Goal: Task Accomplishment & Management: Complete application form

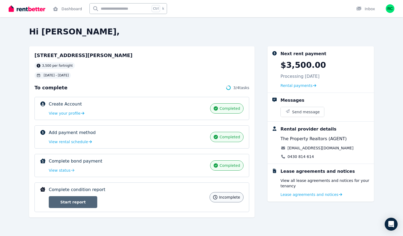
click at [85, 199] on link "Start report" at bounding box center [73, 202] width 49 height 12
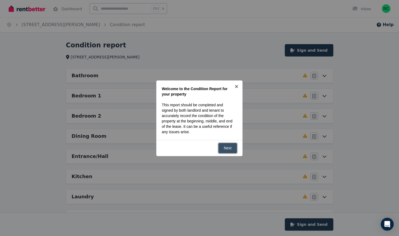
click at [230, 147] on link "Next" at bounding box center [227, 148] width 19 height 11
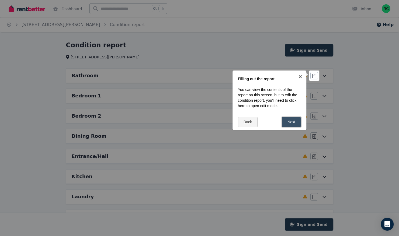
click at [293, 122] on link "Next" at bounding box center [291, 122] width 19 height 11
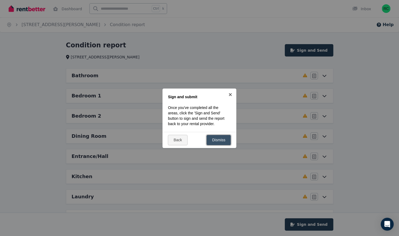
click at [214, 140] on link "Dismiss" at bounding box center [218, 140] width 25 height 11
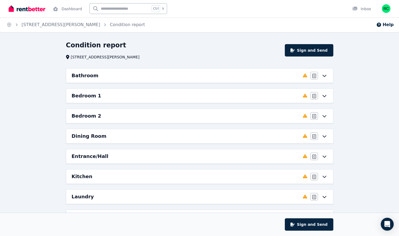
click at [326, 74] on icon at bounding box center [324, 76] width 6 height 4
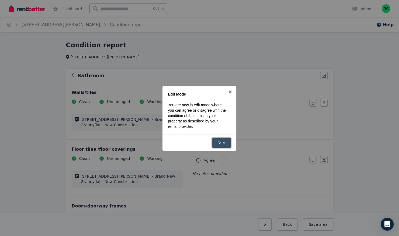
click at [220, 141] on link "Next" at bounding box center [221, 143] width 19 height 11
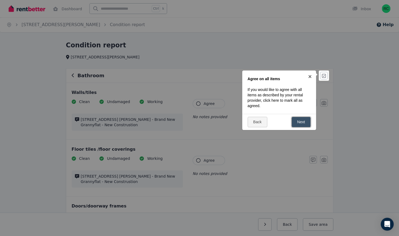
click at [301, 122] on link "Next" at bounding box center [301, 122] width 19 height 11
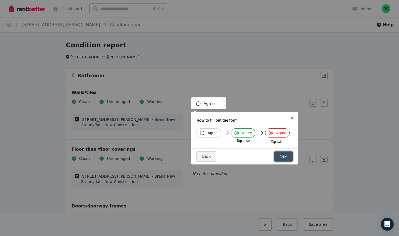
click at [288, 154] on link "Next" at bounding box center [283, 156] width 19 height 11
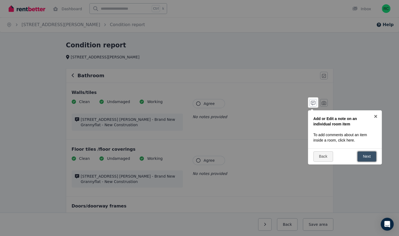
click at [369, 155] on link "Next" at bounding box center [366, 156] width 19 height 11
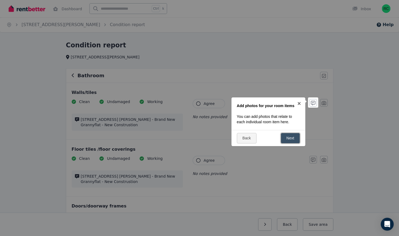
click at [288, 141] on link "Next" at bounding box center [290, 138] width 19 height 11
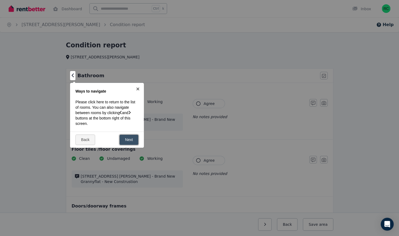
click at [134, 137] on link "Next" at bounding box center [128, 140] width 19 height 11
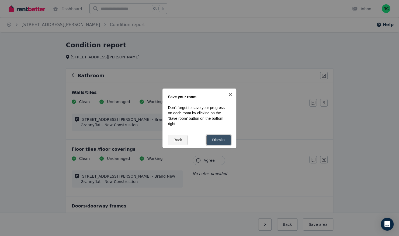
click at [211, 138] on link "Dismiss" at bounding box center [218, 140] width 25 height 11
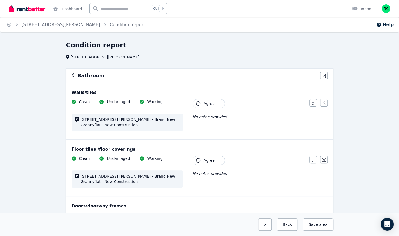
click at [198, 103] on icon "button" at bounding box center [198, 104] width 4 height 4
click at [199, 158] on icon "button" at bounding box center [198, 160] width 4 height 4
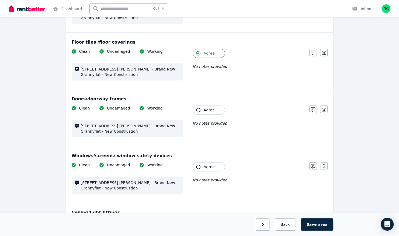
scroll to position [108, 0]
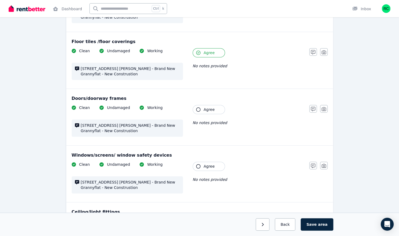
click at [198, 109] on icon "button" at bounding box center [198, 110] width 4 height 4
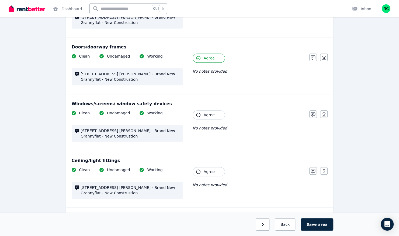
scroll to position [162, 0]
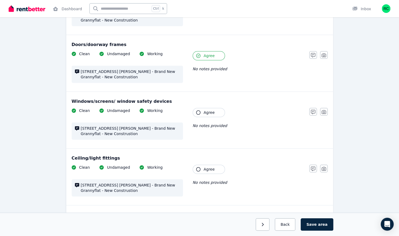
click at [194, 110] on button "Agree" at bounding box center [209, 112] width 32 height 9
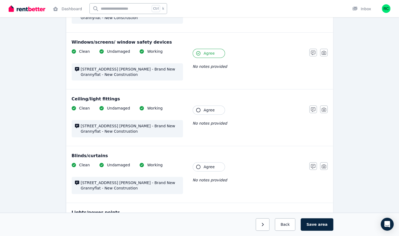
scroll to position [243, 0]
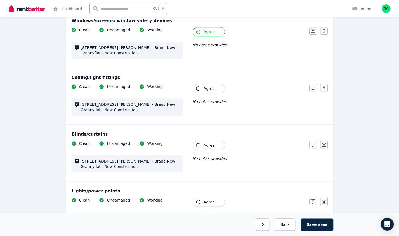
click at [199, 88] on icon "button" at bounding box center [198, 88] width 4 height 4
click at [198, 143] on icon "button" at bounding box center [198, 145] width 4 height 4
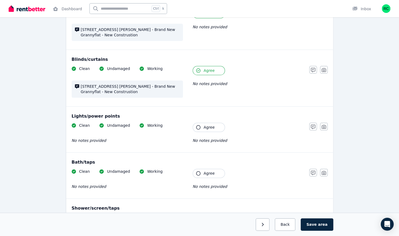
scroll to position [323, 0]
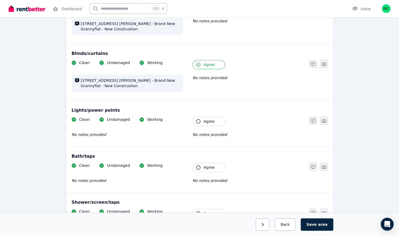
click at [199, 119] on icon "button" at bounding box center [198, 121] width 4 height 4
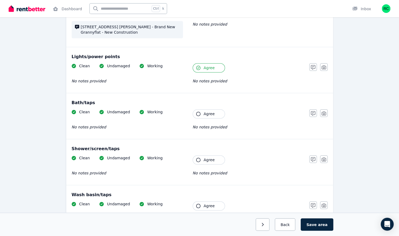
scroll to position [377, 0]
click at [199, 112] on icon "button" at bounding box center [198, 114] width 4 height 4
drag, startPoint x: 199, startPoint y: 111, endPoint x: 181, endPoint y: 129, distance: 25.2
click at [181, 129] on div "Clean Undamaged Working No notes provided Tenant Agree No notes provided" at bounding box center [188, 122] width 232 height 26
click at [312, 157] on icon "button" at bounding box center [313, 159] width 4 height 4
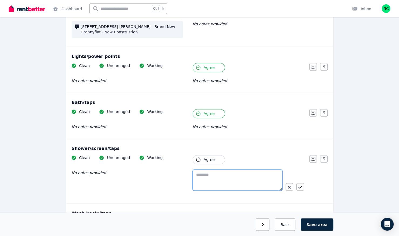
click at [220, 172] on textarea at bounding box center [238, 180] width 90 height 21
type textarea "**********"
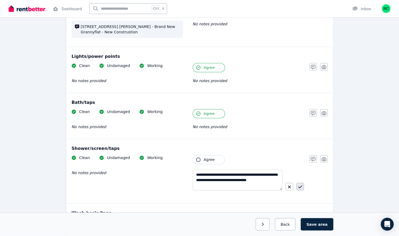
click at [302, 184] on button "button" at bounding box center [300, 187] width 8 height 8
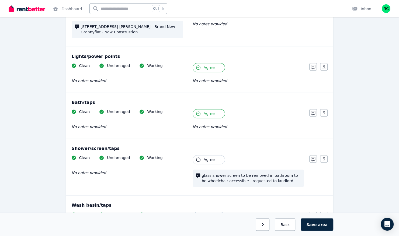
click at [198, 158] on icon "button" at bounding box center [198, 160] width 4 height 4
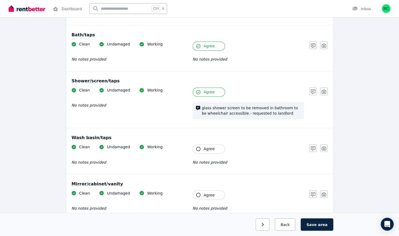
scroll to position [458, 0]
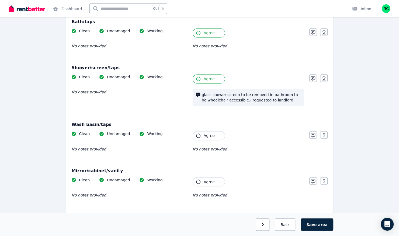
click at [197, 131] on button "Agree" at bounding box center [209, 135] width 32 height 9
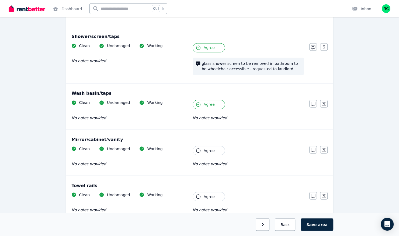
scroll to position [512, 0]
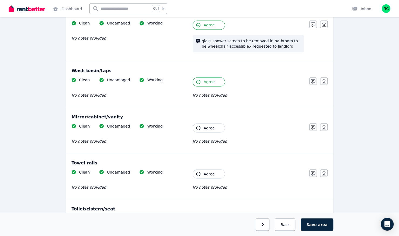
click at [197, 126] on icon "button" at bounding box center [198, 128] width 4 height 4
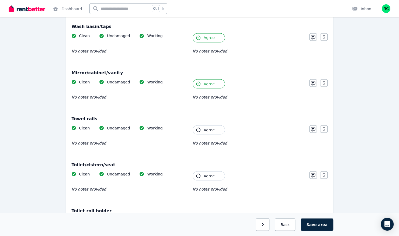
scroll to position [566, 0]
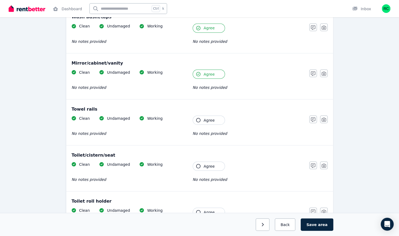
click at [195, 117] on button "Agree" at bounding box center [209, 120] width 32 height 9
click at [196, 164] on button "Agree" at bounding box center [209, 166] width 32 height 9
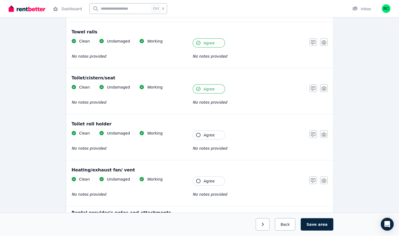
scroll to position [647, 0]
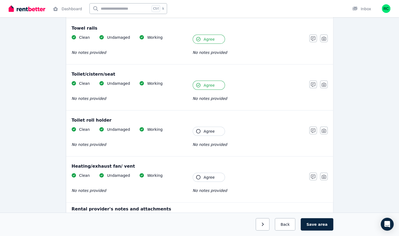
click at [197, 129] on icon "button" at bounding box center [198, 131] width 4 height 4
click at [198, 175] on icon "button" at bounding box center [198, 177] width 4 height 4
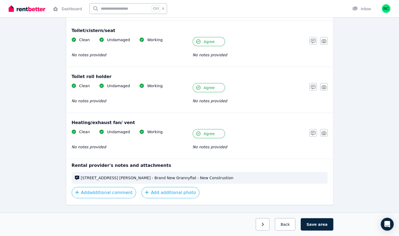
scroll to position [697, 0]
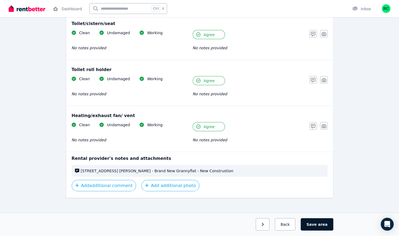
click at [321, 224] on span "area" at bounding box center [322, 224] width 9 height 5
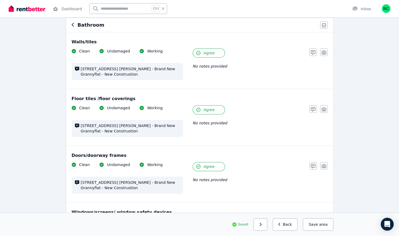
scroll to position [0, 0]
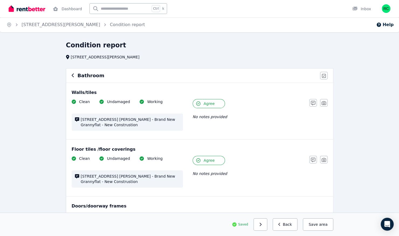
click at [73, 74] on icon "button" at bounding box center [73, 75] width 3 height 4
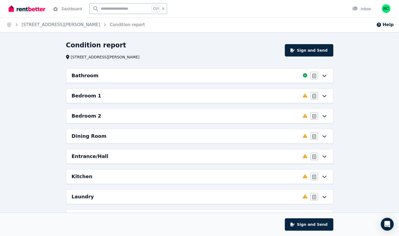
click at [326, 94] on icon at bounding box center [324, 96] width 6 height 4
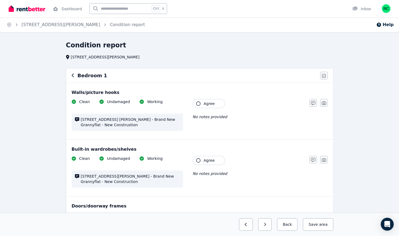
click at [198, 103] on icon "button" at bounding box center [198, 104] width 4 height 4
click at [312, 103] on icon "button" at bounding box center [313, 103] width 4 height 4
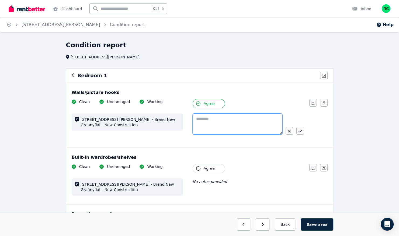
click at [216, 119] on textarea at bounding box center [238, 124] width 90 height 21
type textarea "**********"
click at [295, 136] on div "**********" at bounding box center [248, 126] width 111 height 25
click at [300, 129] on icon "button" at bounding box center [300, 131] width 4 height 4
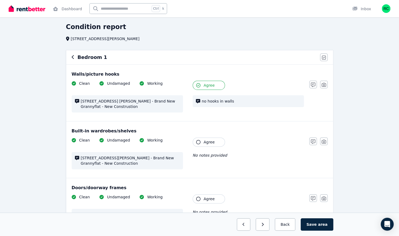
scroll to position [27, 0]
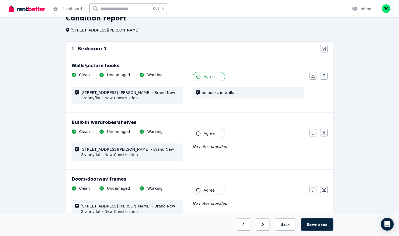
click at [199, 131] on icon "button" at bounding box center [198, 133] width 4 height 4
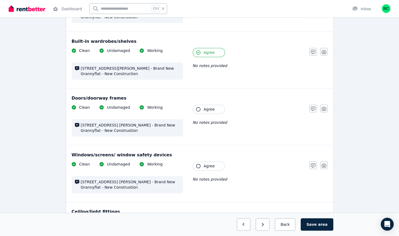
scroll to position [135, 0]
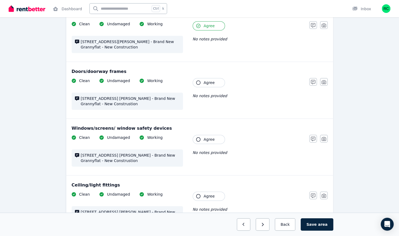
click at [198, 82] on icon "button" at bounding box center [198, 83] width 4 height 4
click at [199, 138] on icon "button" at bounding box center [198, 139] width 4 height 4
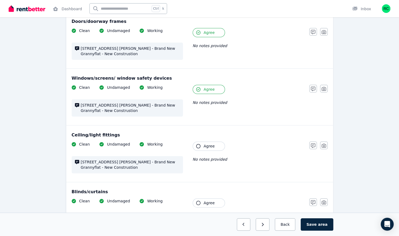
scroll to position [216, 0]
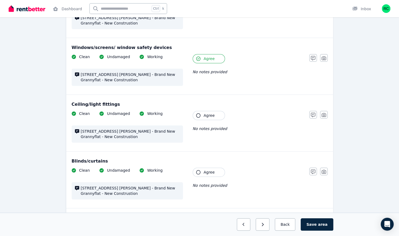
click at [198, 114] on icon "button" at bounding box center [198, 115] width 4 height 4
click at [198, 171] on icon "button" at bounding box center [198, 172] width 4 height 4
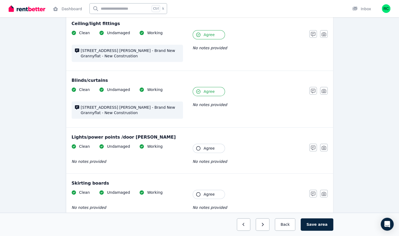
click at [198, 146] on icon "button" at bounding box center [198, 148] width 4 height 4
click at [198, 192] on icon "button" at bounding box center [198, 194] width 4 height 4
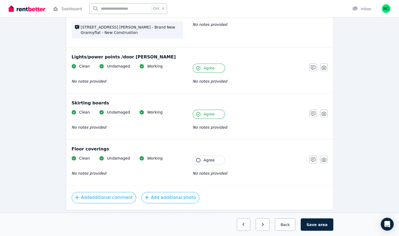
scroll to position [390, 0]
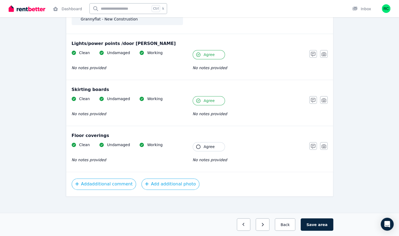
click at [197, 145] on icon "button" at bounding box center [198, 147] width 4 height 4
click at [318, 225] on button "Save area" at bounding box center [317, 225] width 32 height 12
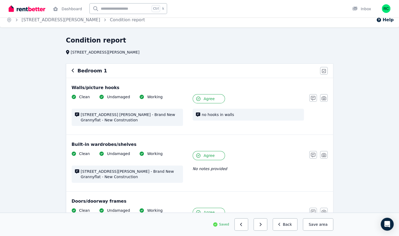
scroll to position [0, 0]
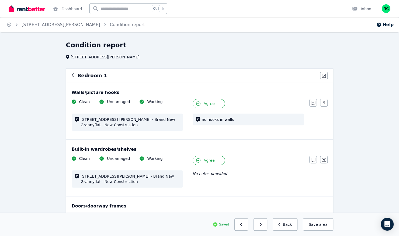
click at [74, 73] on button "button" at bounding box center [73, 75] width 3 height 6
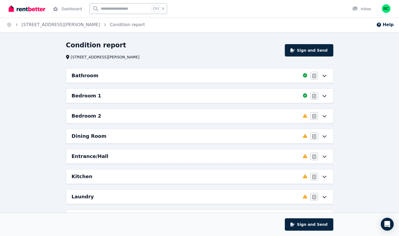
click at [324, 116] on icon at bounding box center [324, 116] width 6 height 4
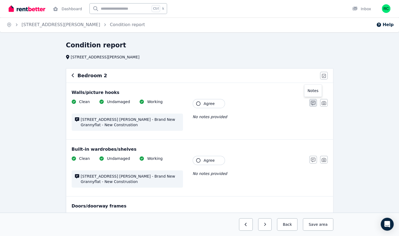
click at [311, 102] on icon "button" at bounding box center [313, 103] width 4 height 4
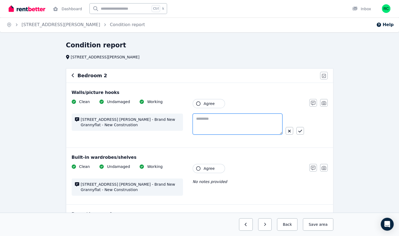
click at [232, 120] on textarea at bounding box center [238, 124] width 90 height 21
type textarea "**********"
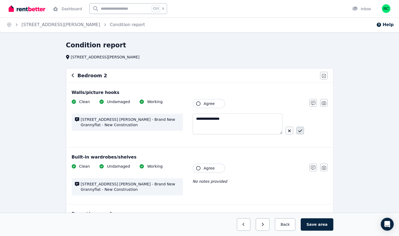
click at [301, 131] on icon "button" at bounding box center [300, 131] width 4 height 4
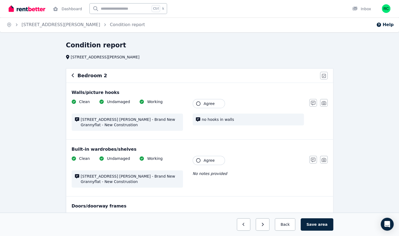
click at [209, 101] on span "Agree" at bounding box center [209, 103] width 11 height 5
click at [325, 74] on icon "button" at bounding box center [324, 76] width 4 height 4
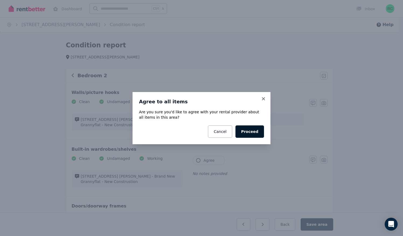
click at [259, 131] on button "Proceed" at bounding box center [250, 132] width 29 height 12
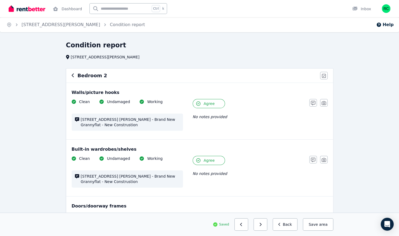
click at [72, 75] on icon "button" at bounding box center [73, 76] width 2 height 4
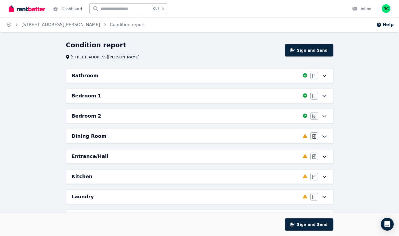
click at [324, 134] on icon at bounding box center [324, 136] width 6 height 4
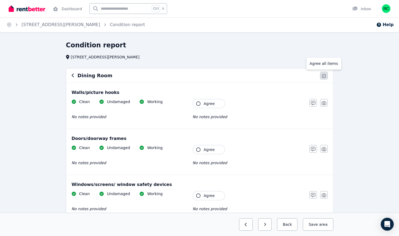
click at [326, 74] on button "button" at bounding box center [324, 76] width 8 height 8
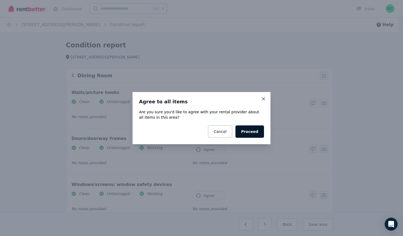
click at [258, 129] on button "Proceed" at bounding box center [250, 132] width 29 height 12
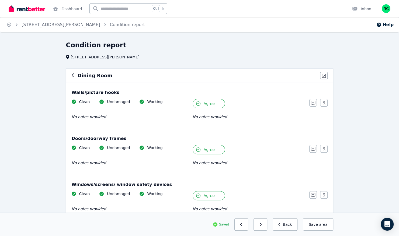
click at [72, 75] on icon "button" at bounding box center [73, 76] width 2 height 4
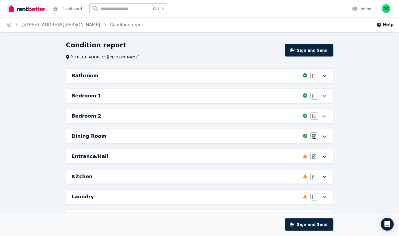
click at [323, 154] on icon at bounding box center [324, 156] width 6 height 4
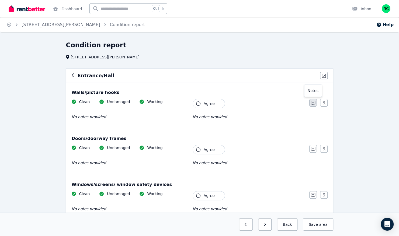
click at [312, 104] on icon "button" at bounding box center [313, 103] width 4 height 4
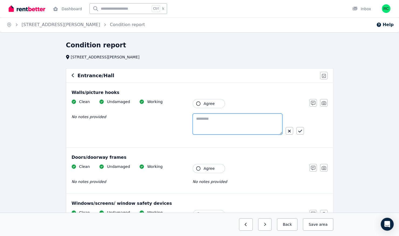
click at [235, 119] on textarea at bounding box center [238, 124] width 90 height 21
type textarea "********"
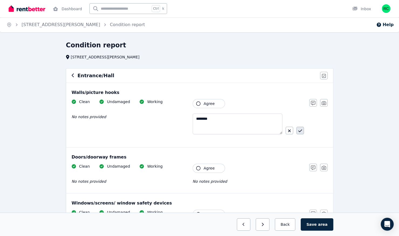
click at [297, 131] on button "button" at bounding box center [300, 131] width 8 height 8
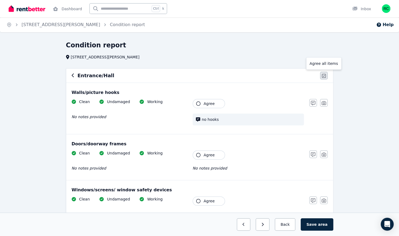
click at [322, 77] on icon "button" at bounding box center [324, 76] width 4 height 4
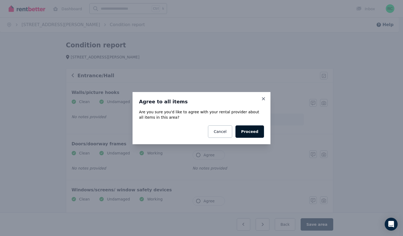
click at [251, 130] on button "Proceed" at bounding box center [250, 132] width 29 height 12
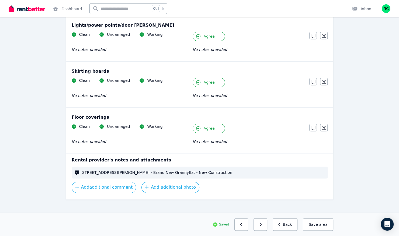
scroll to position [301, 0]
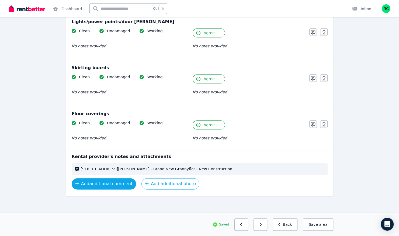
click at [121, 183] on button "Add additional comment" at bounding box center [104, 183] width 65 height 11
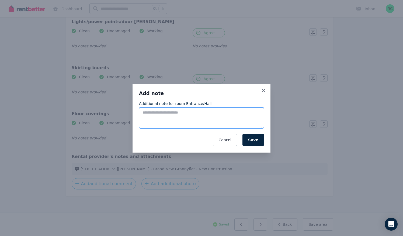
click at [193, 115] on textarea "Additional note for room Entrance/Hall" at bounding box center [201, 118] width 125 height 21
type textarea "**********"
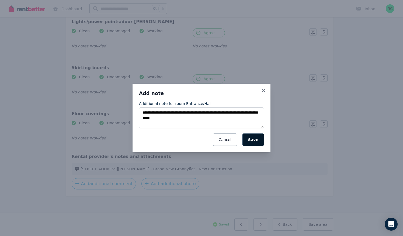
click at [259, 141] on button "Save" at bounding box center [254, 140] width 22 height 12
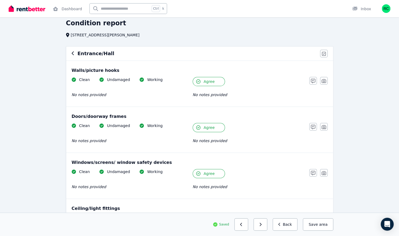
scroll to position [0, 0]
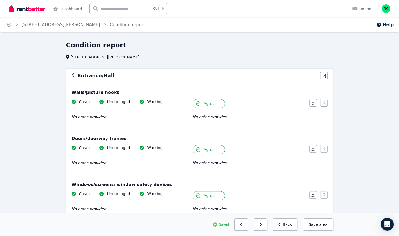
click at [73, 75] on icon "button" at bounding box center [73, 75] width 3 height 4
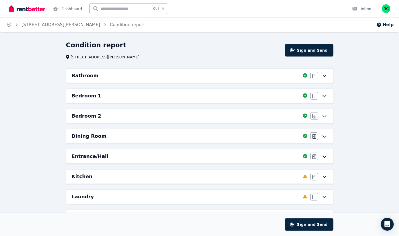
click at [324, 175] on icon at bounding box center [324, 177] width 6 height 4
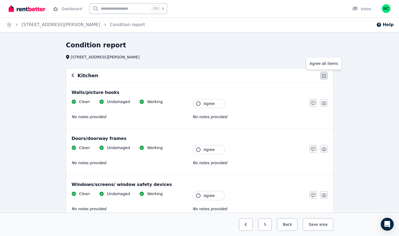
click at [322, 74] on button "button" at bounding box center [324, 76] width 8 height 8
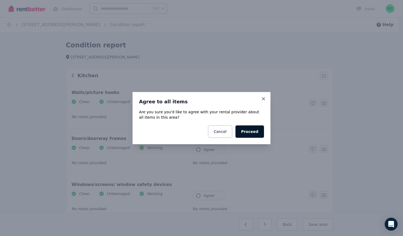
click at [255, 132] on button "Proceed" at bounding box center [250, 132] width 29 height 12
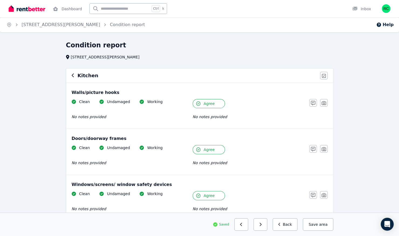
click at [72, 75] on icon "button" at bounding box center [73, 76] width 2 height 4
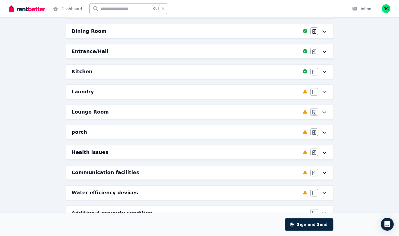
scroll to position [108, 0]
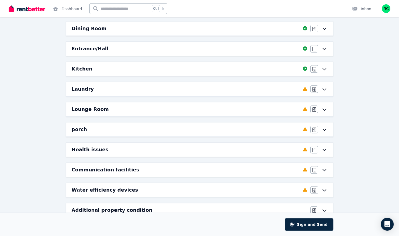
click at [324, 87] on icon at bounding box center [324, 89] width 6 height 4
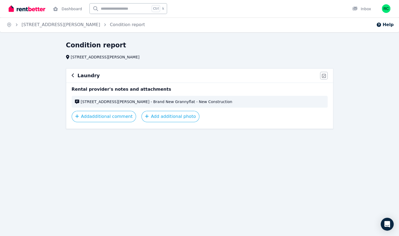
scroll to position [0, 0]
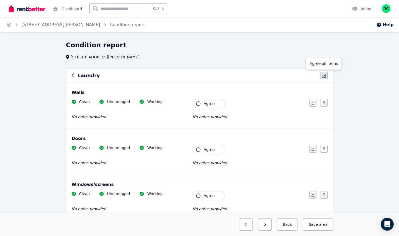
click at [323, 75] on icon "button" at bounding box center [324, 76] width 4 height 4
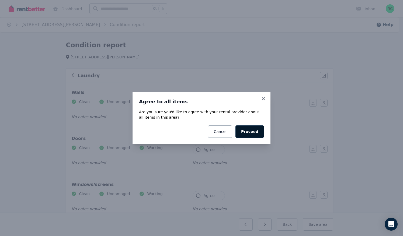
click at [252, 130] on button "Proceed" at bounding box center [250, 132] width 29 height 12
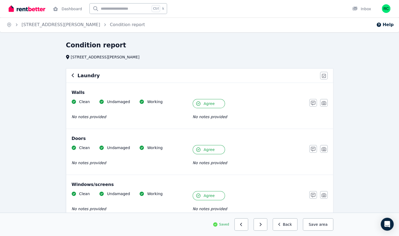
click at [73, 74] on icon "button" at bounding box center [73, 75] width 3 height 4
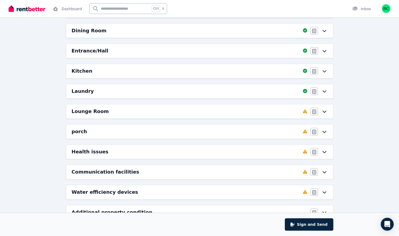
scroll to position [108, 0]
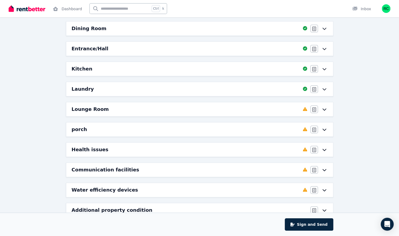
click at [324, 107] on icon at bounding box center [324, 109] width 6 height 4
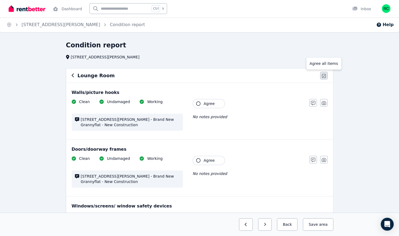
click at [325, 75] on icon "button" at bounding box center [324, 76] width 4 height 4
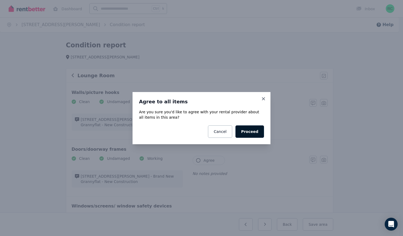
click at [253, 131] on button "Proceed" at bounding box center [250, 132] width 29 height 12
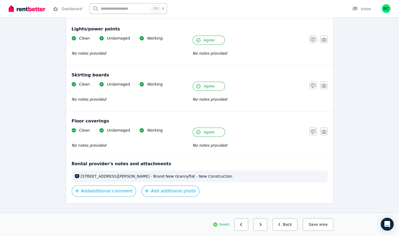
scroll to position [323, 0]
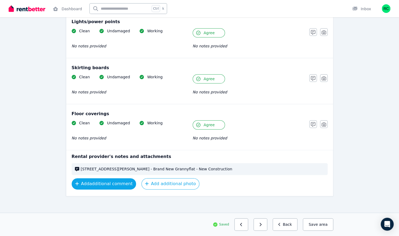
click at [104, 181] on button "Add additional comment" at bounding box center [104, 183] width 65 height 11
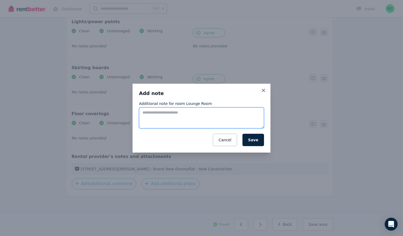
click at [198, 116] on textarea "Additional note for room Lounge Room" at bounding box center [201, 118] width 125 height 21
type textarea "**********"
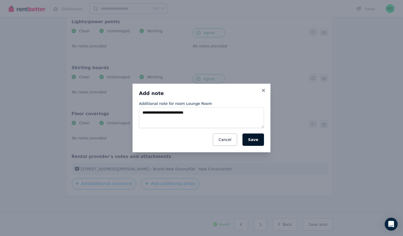
click at [253, 138] on button "Save" at bounding box center [254, 140] width 22 height 12
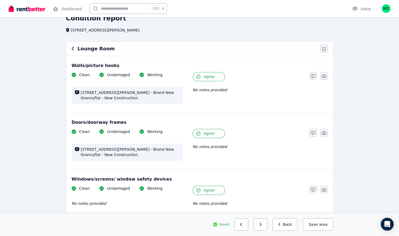
scroll to position [0, 0]
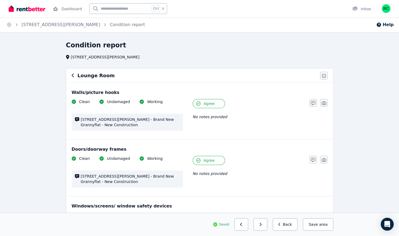
click at [72, 75] on icon "button" at bounding box center [73, 75] width 3 height 4
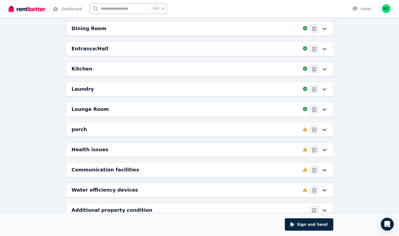
scroll to position [119, 0]
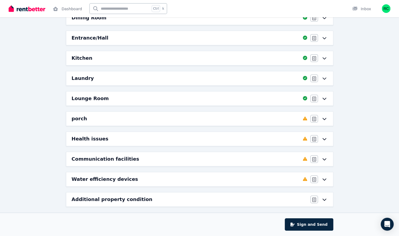
click at [324, 157] on icon at bounding box center [324, 159] width 6 height 4
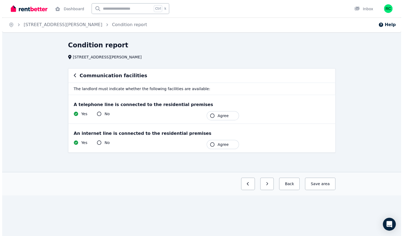
scroll to position [0, 0]
